Goal: Entertainment & Leisure: Consume media (video, audio)

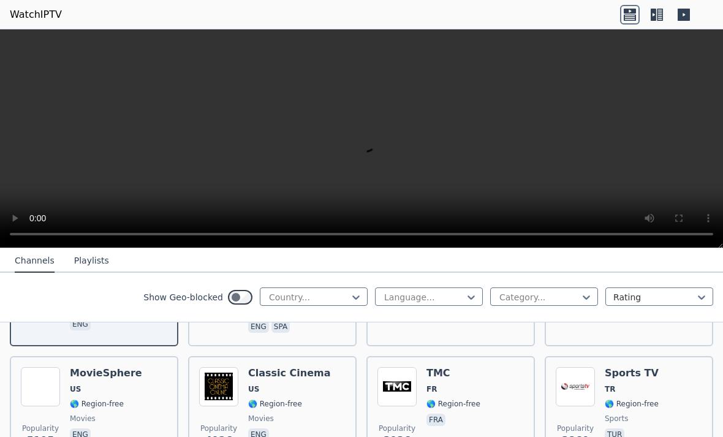
scroll to position [239, 0]
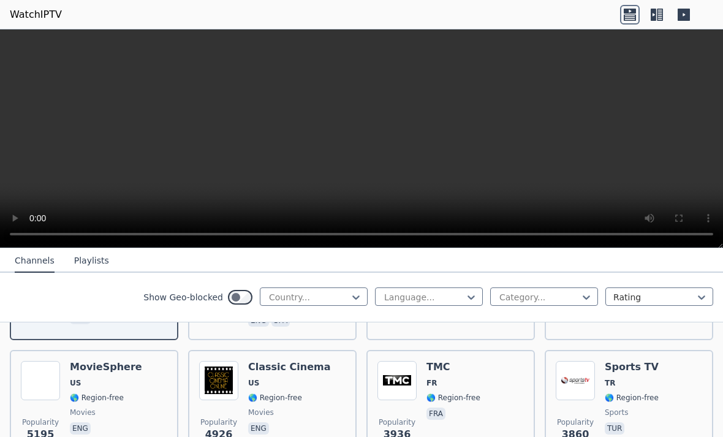
click at [58, 384] on img at bounding box center [40, 380] width 39 height 39
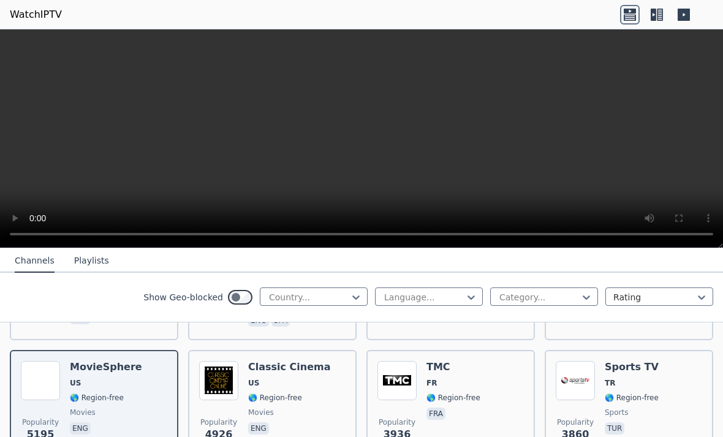
click at [362, 140] on video at bounding box center [361, 138] width 723 height 219
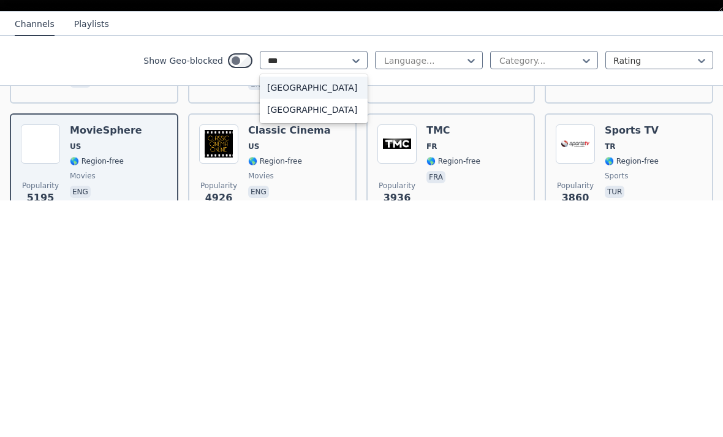
type input "**"
click at [288, 313] on div "Australia" at bounding box center [314, 324] width 108 height 22
type input "*********"
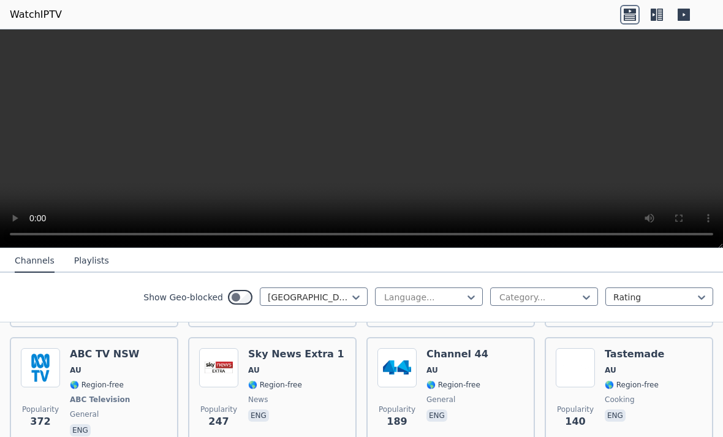
scroll to position [265, 0]
click at [108, 347] on h6 "ABC TV NSW" at bounding box center [104, 353] width 69 height 12
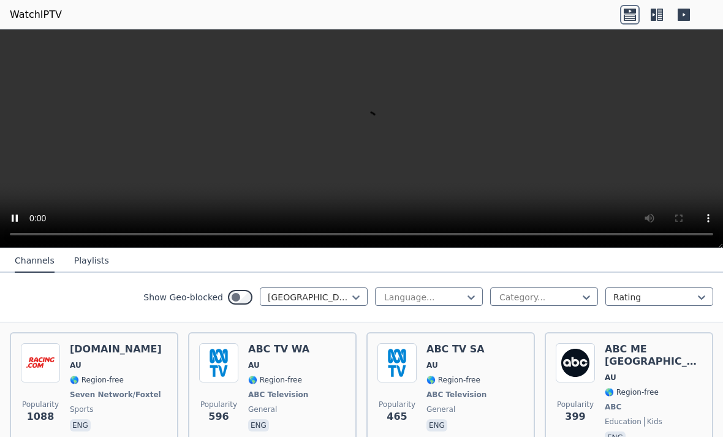
scroll to position [135, 0]
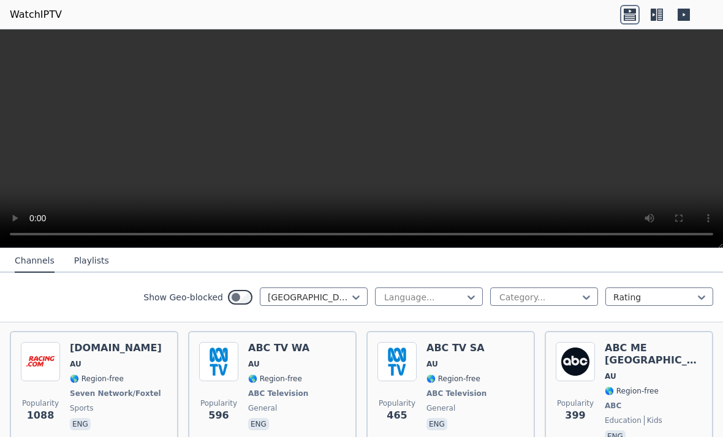
click at [459, 370] on div "ABC TV SA AU 🌎 Region-free ABC Television general eng" at bounding box center [457, 393] width 62 height 103
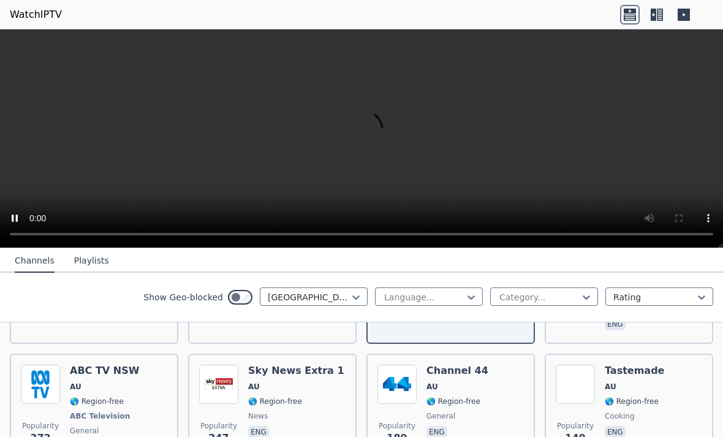
scroll to position [258, 0]
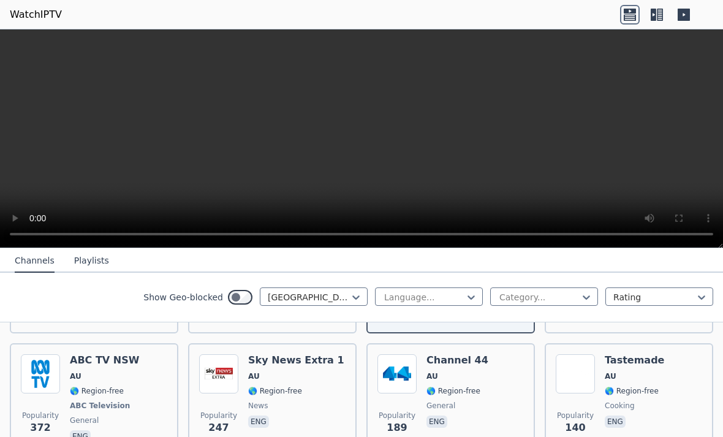
click at [251, 354] on h6 "Sky News Extra 1" at bounding box center [296, 360] width 96 height 12
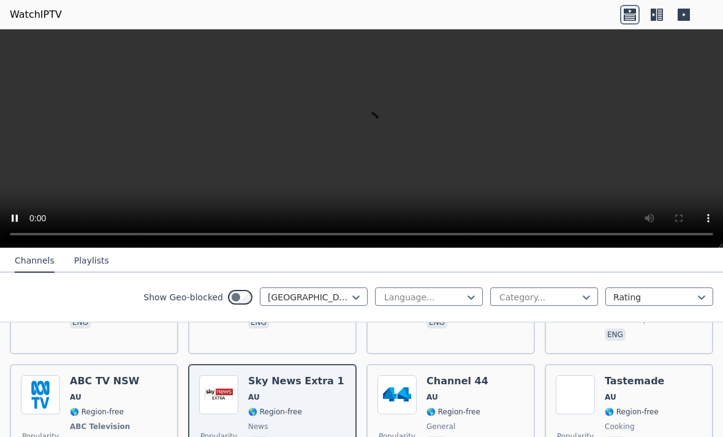
scroll to position [241, 0]
